Goal: Find specific page/section: Find specific page/section

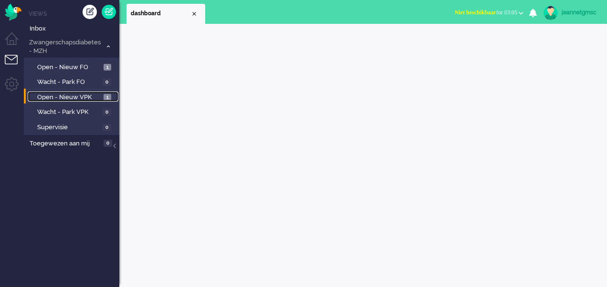
click at [73, 97] on span "Open - Nieuw VPK" at bounding box center [69, 97] width 64 height 9
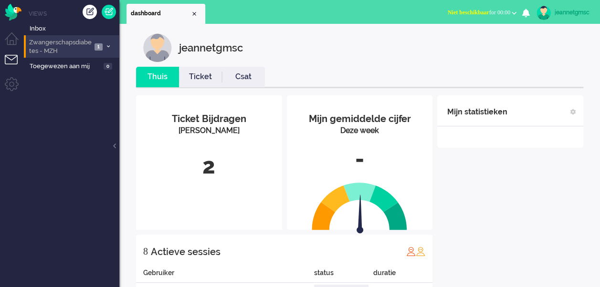
click at [91, 47] on span "Zwangerschapsdiabetes - MZH" at bounding box center [60, 47] width 64 height 18
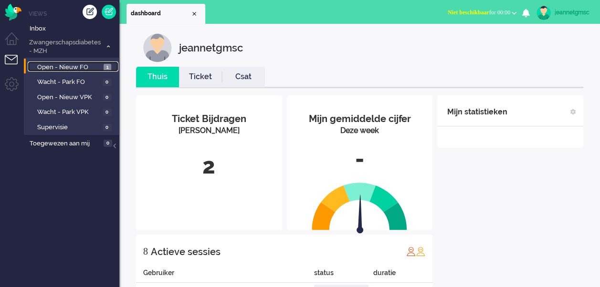
click at [83, 69] on span "Open - Nieuw FO" at bounding box center [69, 67] width 64 height 9
